Goal: Task Accomplishment & Management: Manage account settings

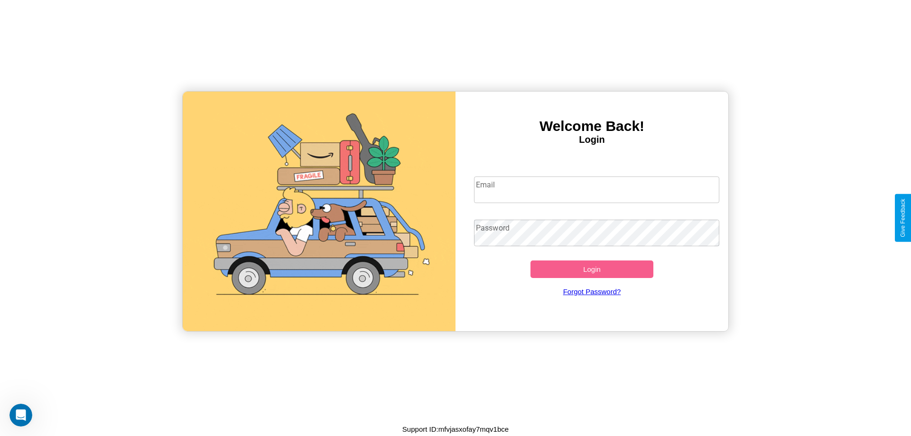
click at [597, 189] on input "Email" at bounding box center [597, 190] width 246 height 27
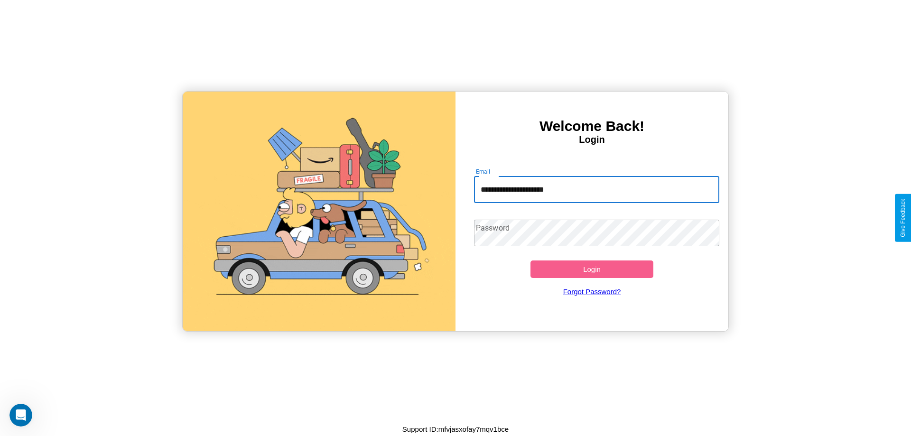
type input "**********"
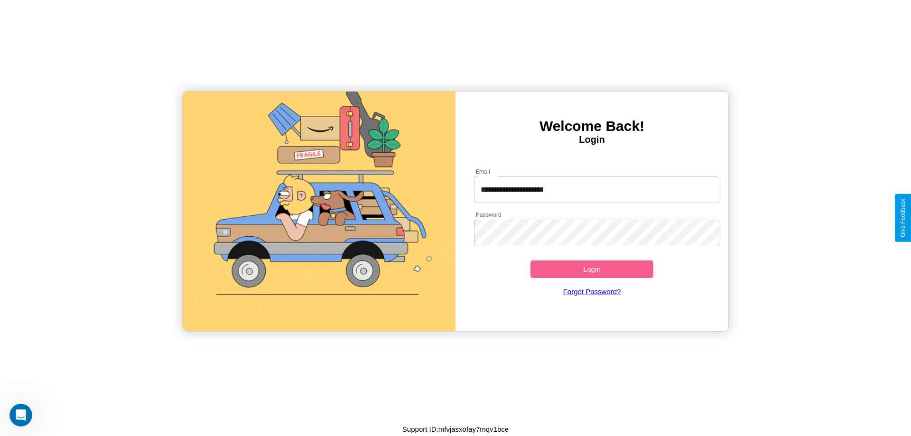
click at [592, 269] on button "Login" at bounding box center [592, 270] width 123 height 18
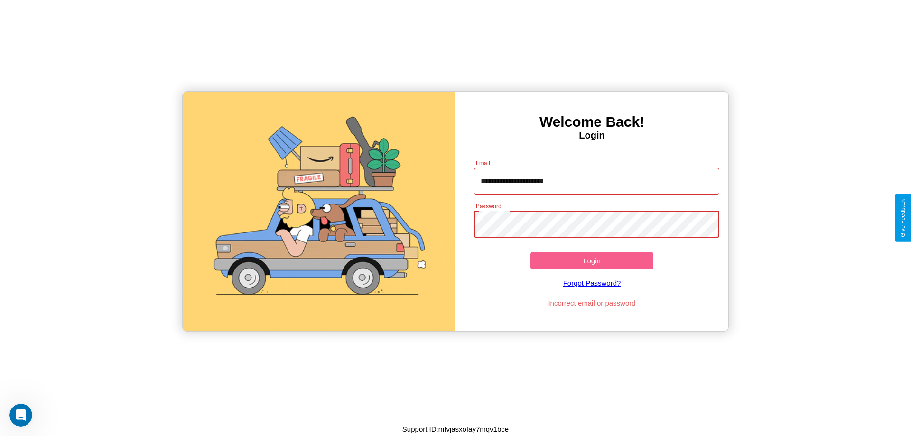
click at [592, 261] on button "Login" at bounding box center [592, 261] width 123 height 18
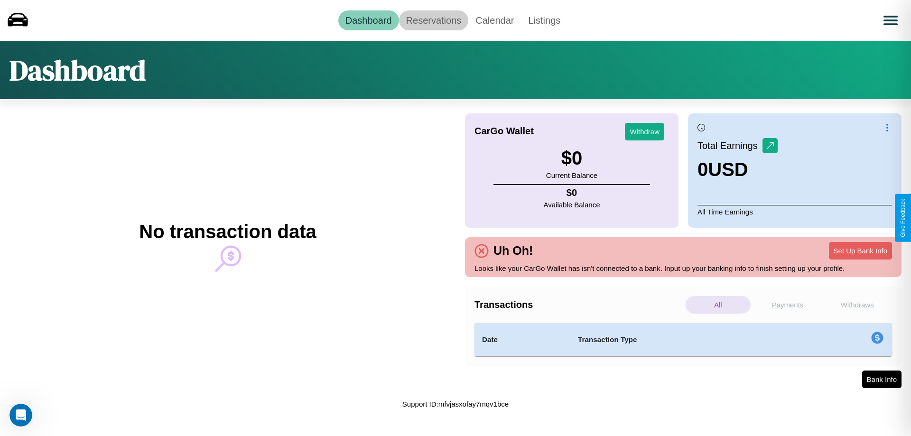
click at [433, 20] on link "Reservations" at bounding box center [434, 20] width 70 height 20
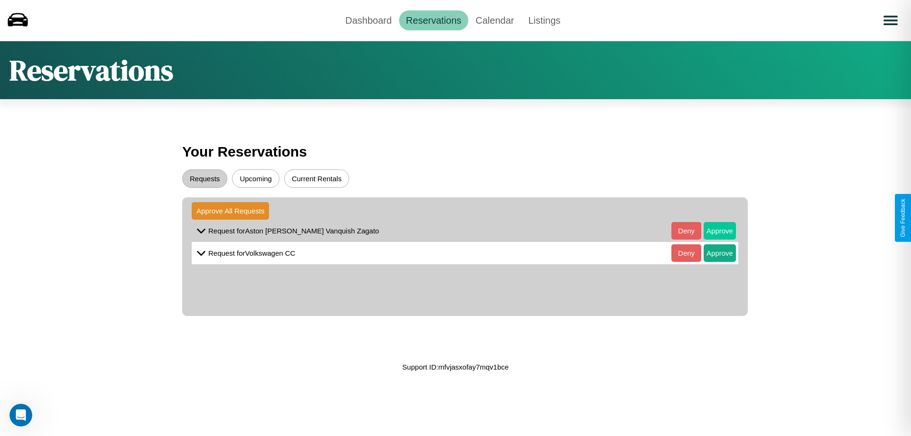
click at [713, 231] on button "Approve" at bounding box center [720, 231] width 32 height 18
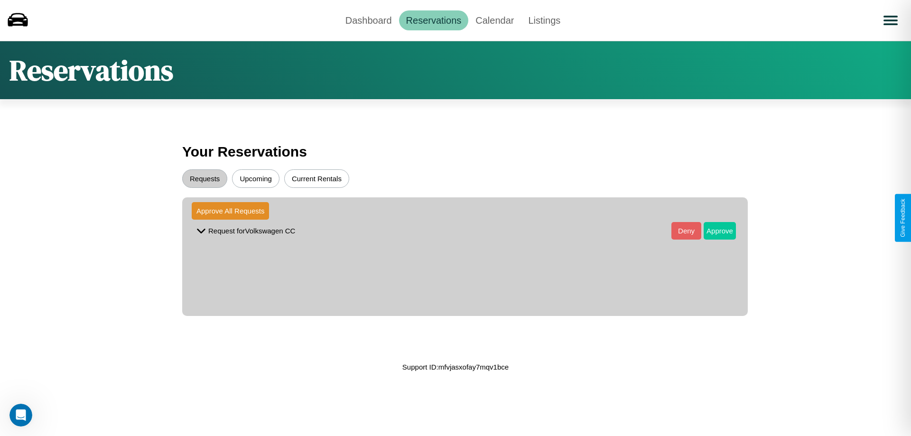
click at [713, 231] on button "Approve" at bounding box center [720, 231] width 32 height 18
